Goal: Check status

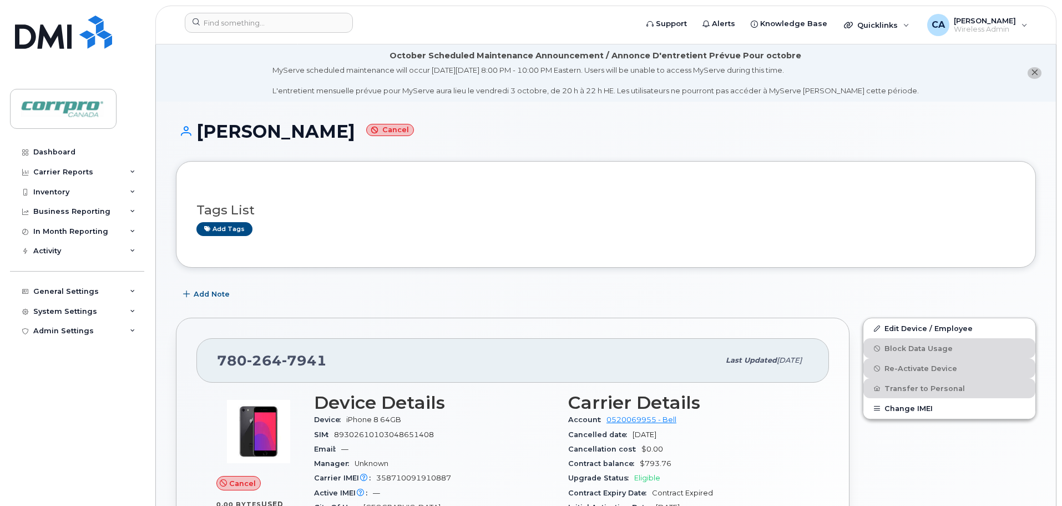
scroll to position [269, 0]
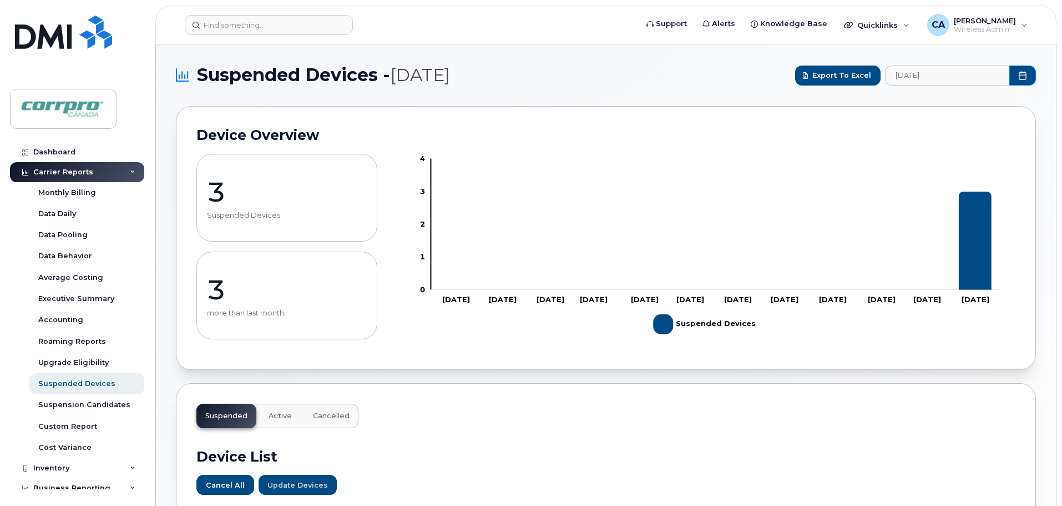
scroll to position [278, 0]
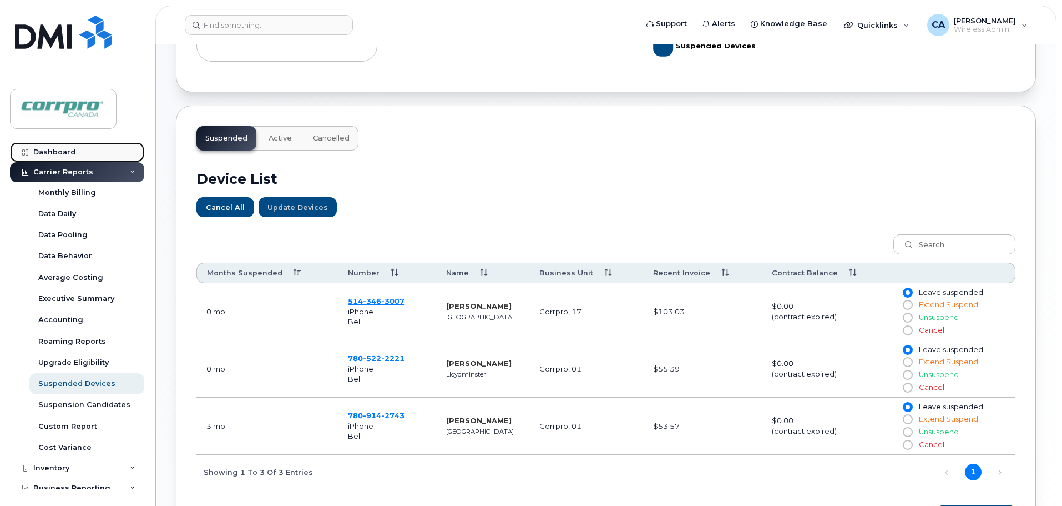
click at [59, 152] on div "Dashboard" at bounding box center [54, 152] width 42 height 9
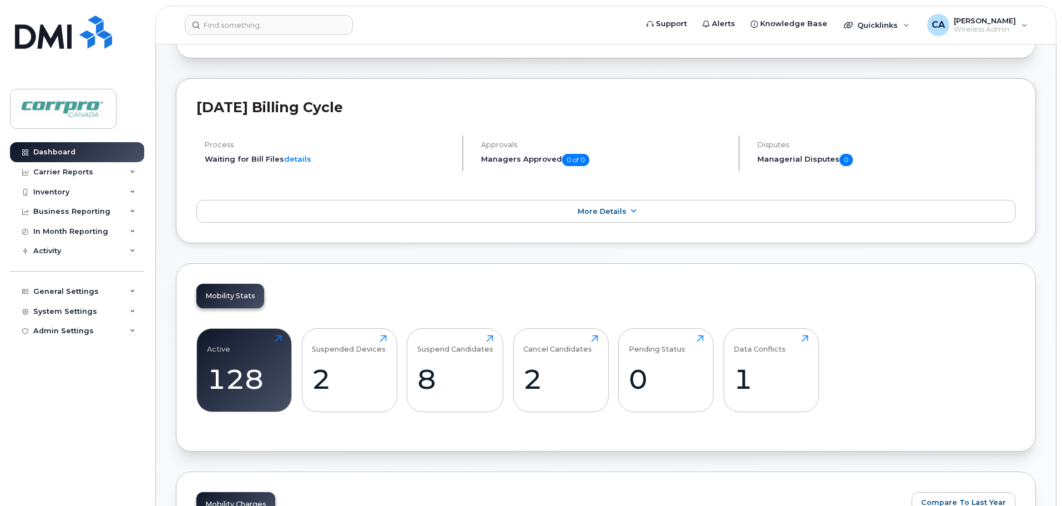
scroll to position [333, 0]
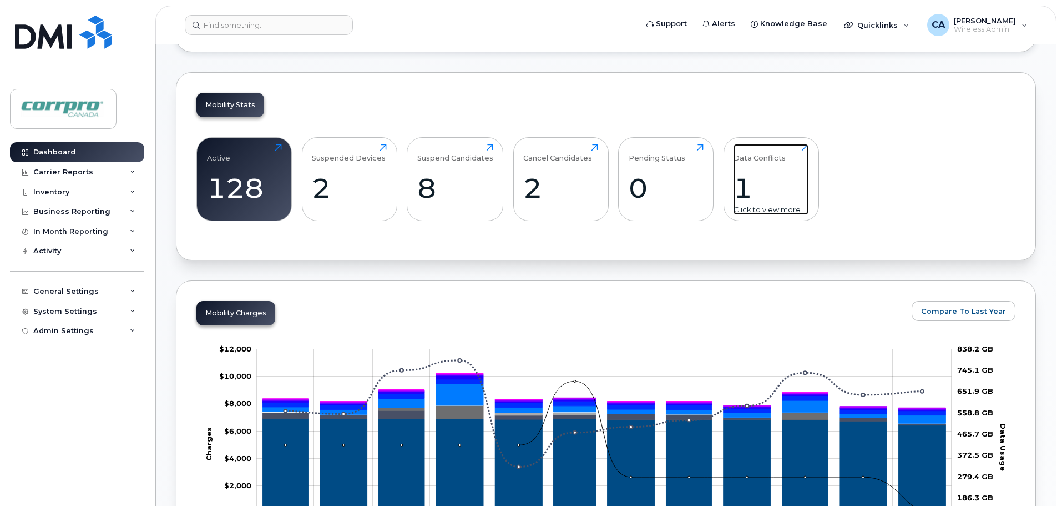
click at [740, 199] on div "1" at bounding box center [771, 188] width 75 height 33
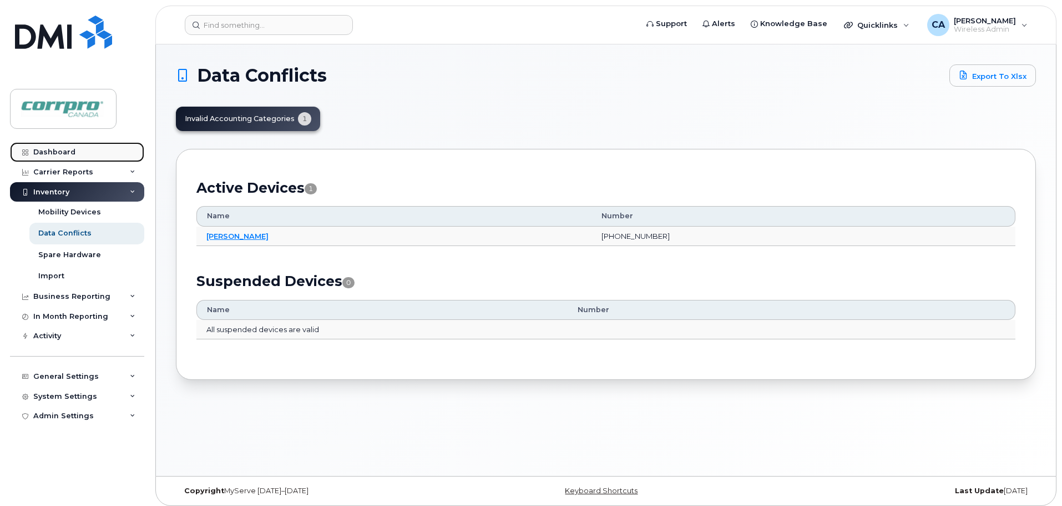
click at [61, 152] on div "Dashboard" at bounding box center [54, 152] width 42 height 9
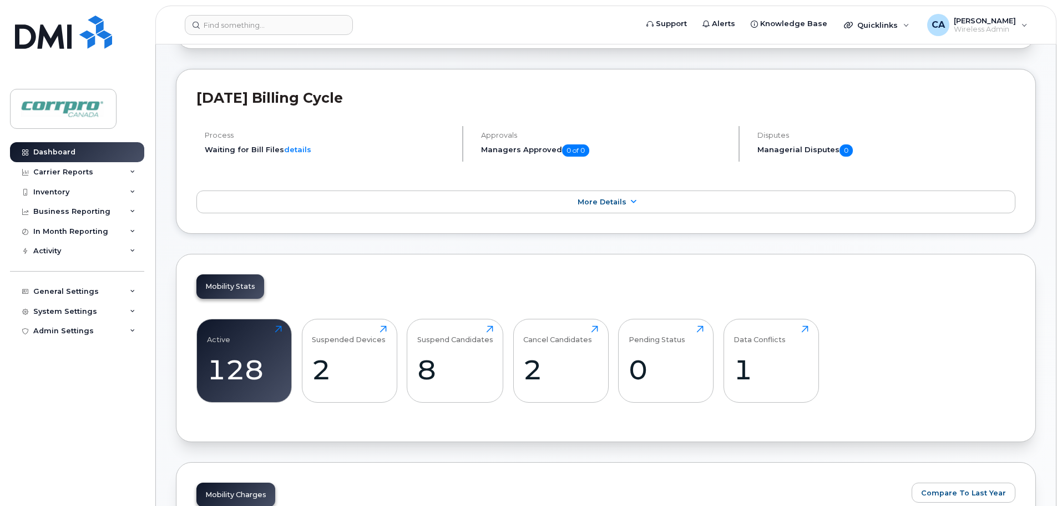
scroll to position [278, 0]
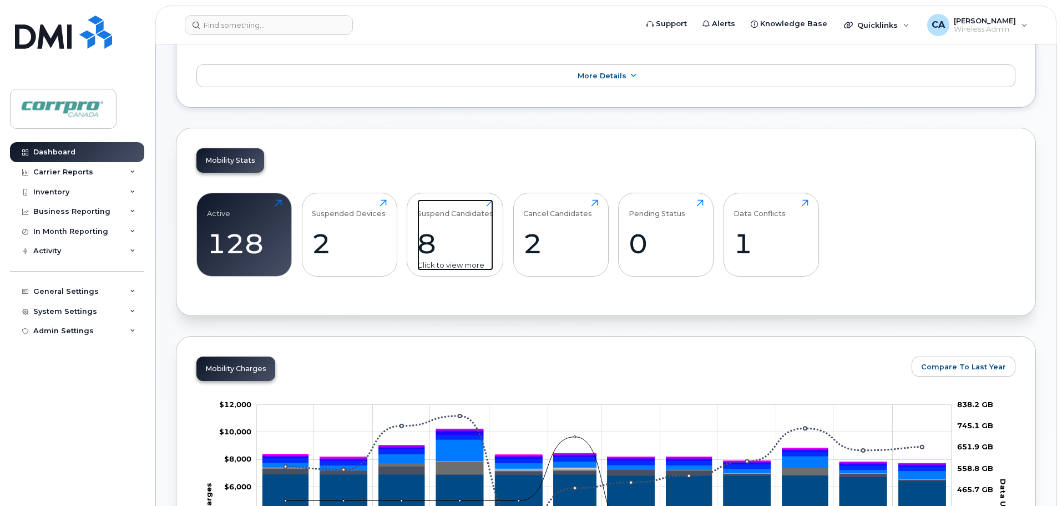
click at [423, 248] on div "8" at bounding box center [455, 243] width 76 height 33
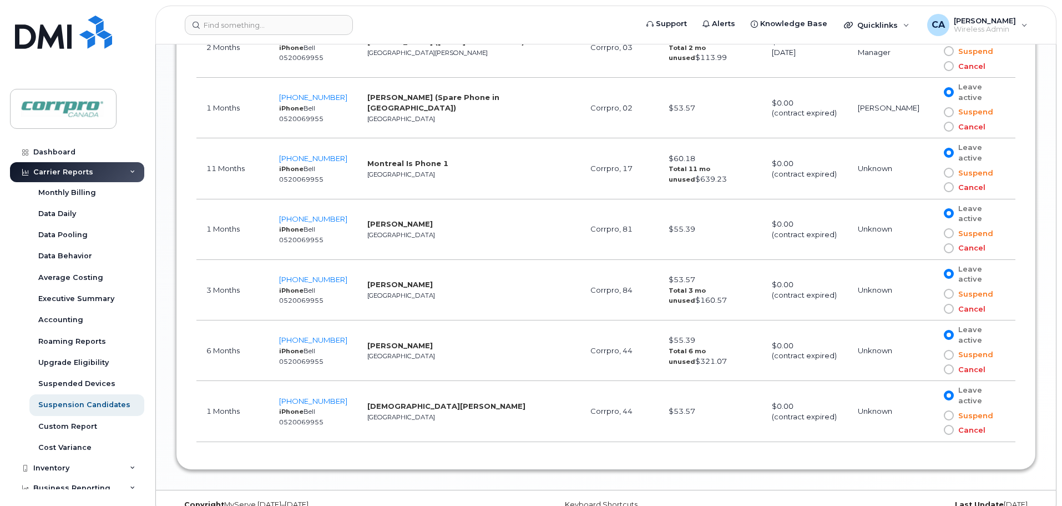
scroll to position [830, 0]
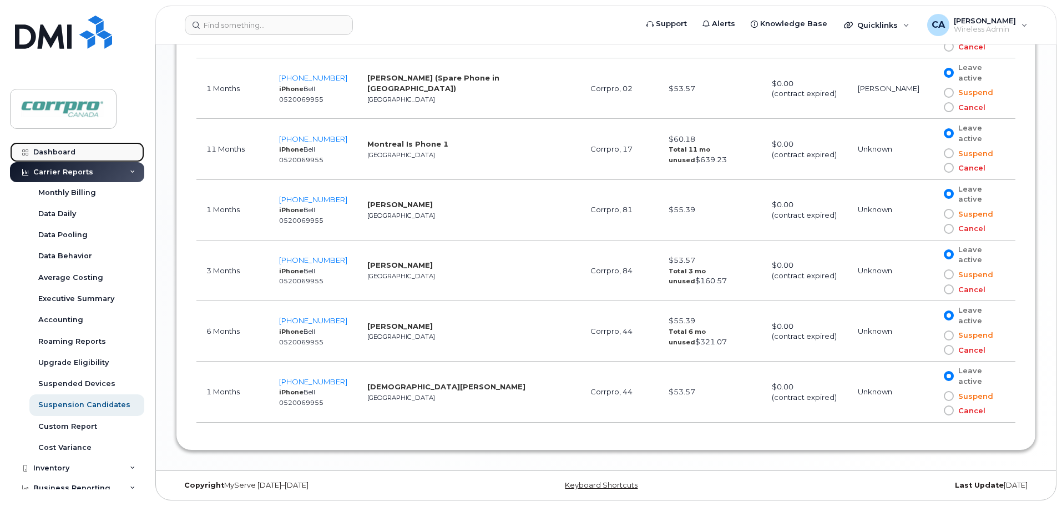
click at [54, 155] on div "Dashboard" at bounding box center [54, 152] width 42 height 9
